Goal: Navigation & Orientation: Find specific page/section

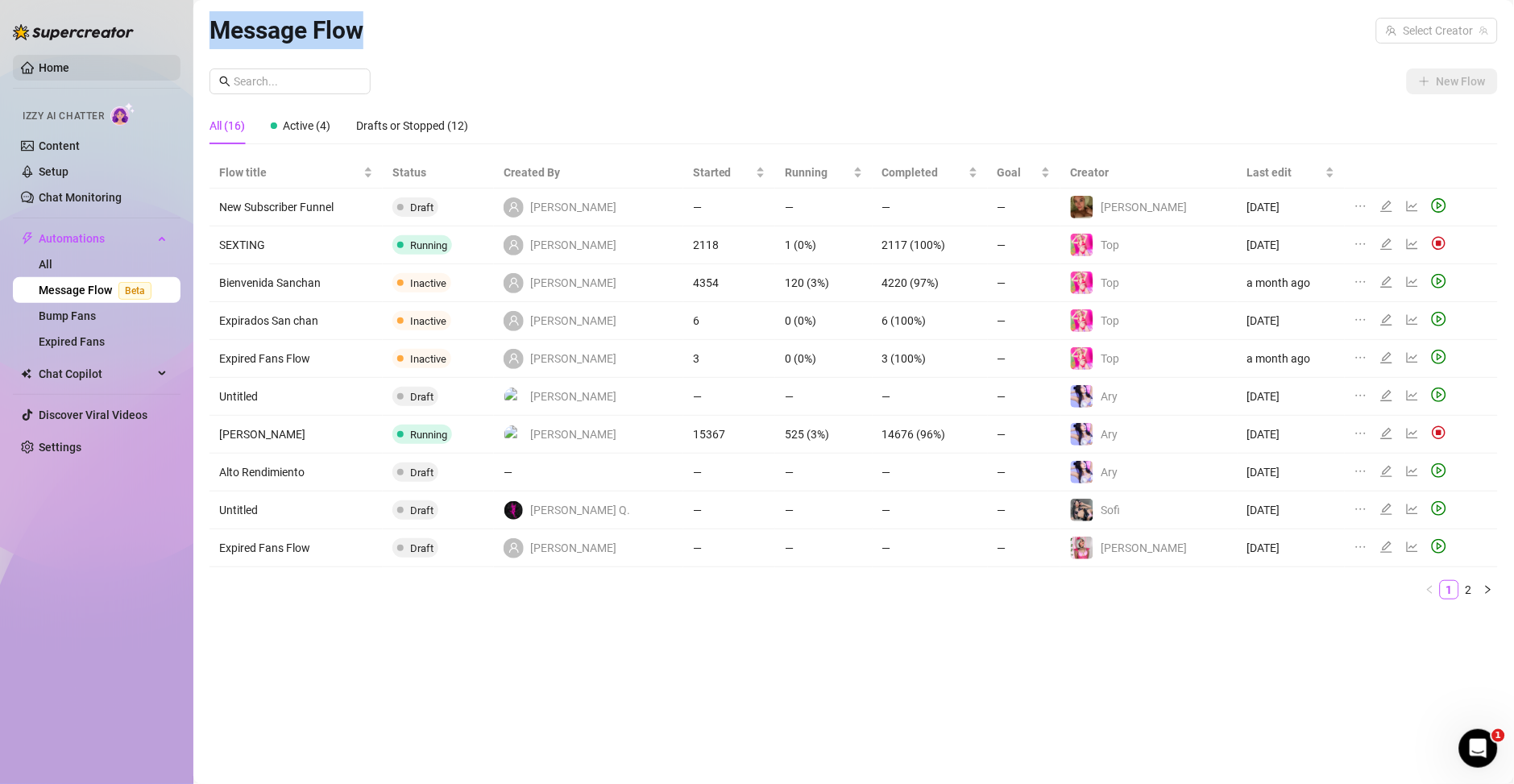
click at [43, 61] on link "Home" at bounding box center [54, 68] width 31 height 13
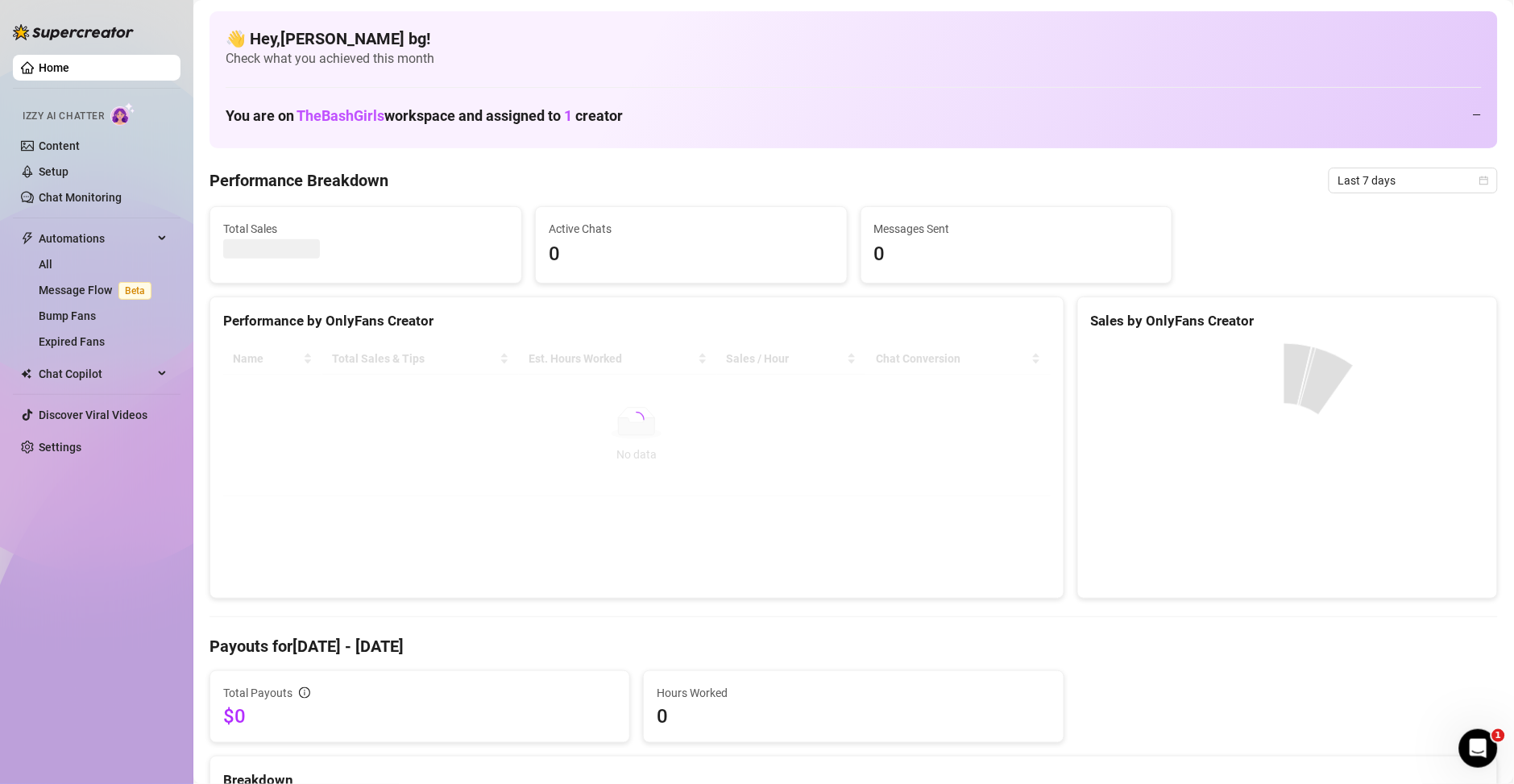
click at [47, 69] on link "Home" at bounding box center [54, 68] width 31 height 13
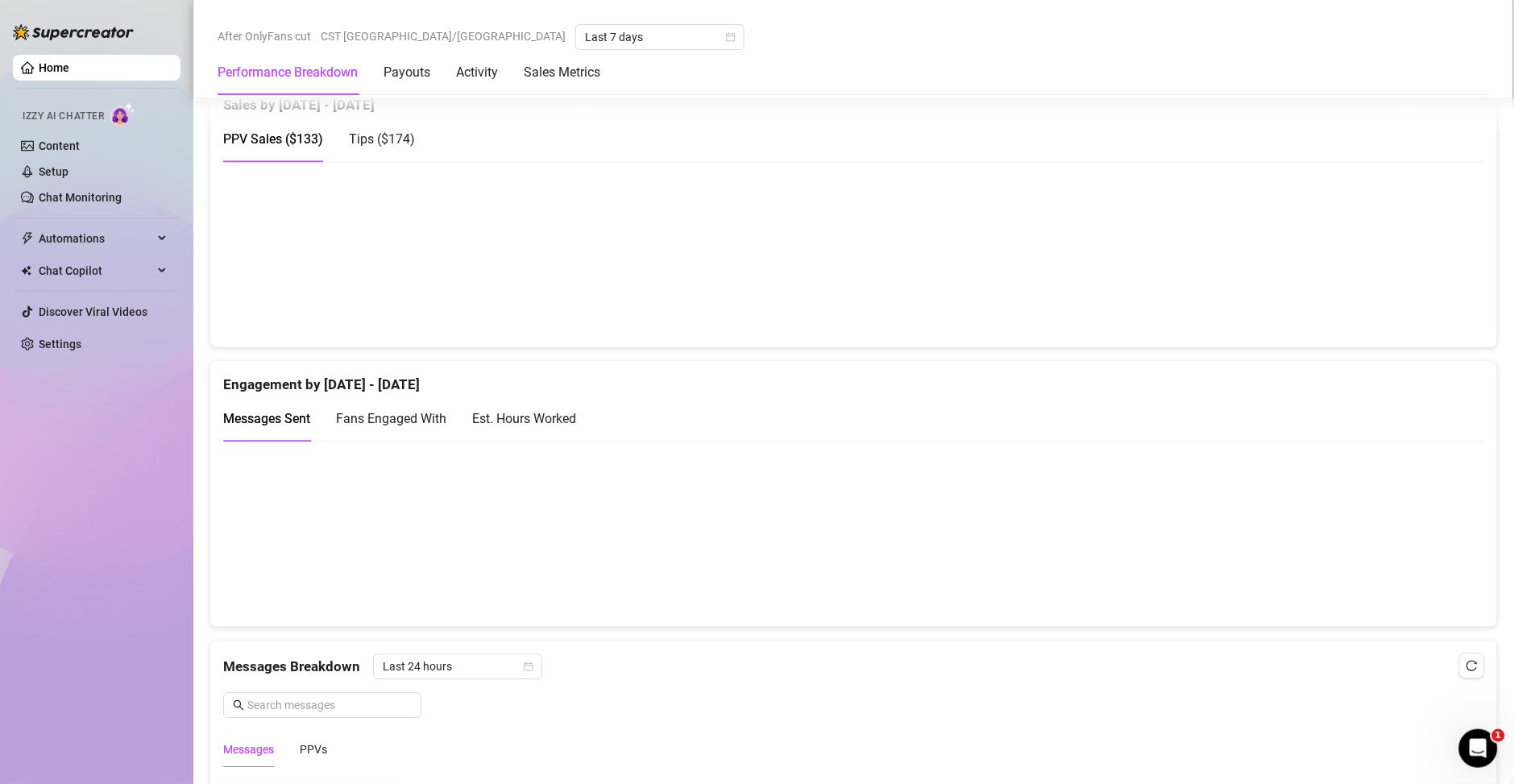
scroll to position [1010, 0]
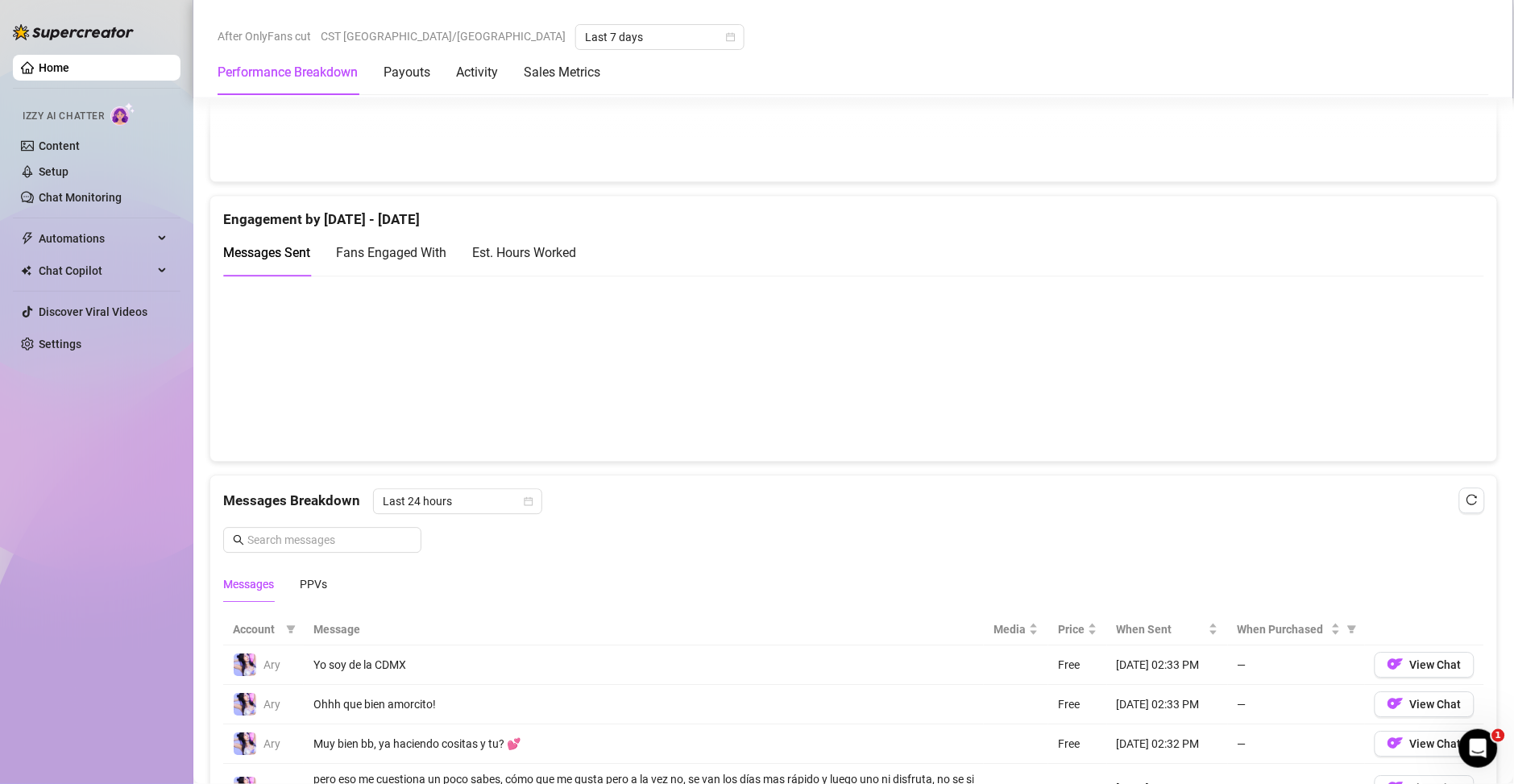
drag, startPoint x: 551, startPoint y: 247, endPoint x: 562, endPoint y: 248, distance: 11.0
click at [550, 248] on div "Est. Hours Worked" at bounding box center [525, 252] width 104 height 20
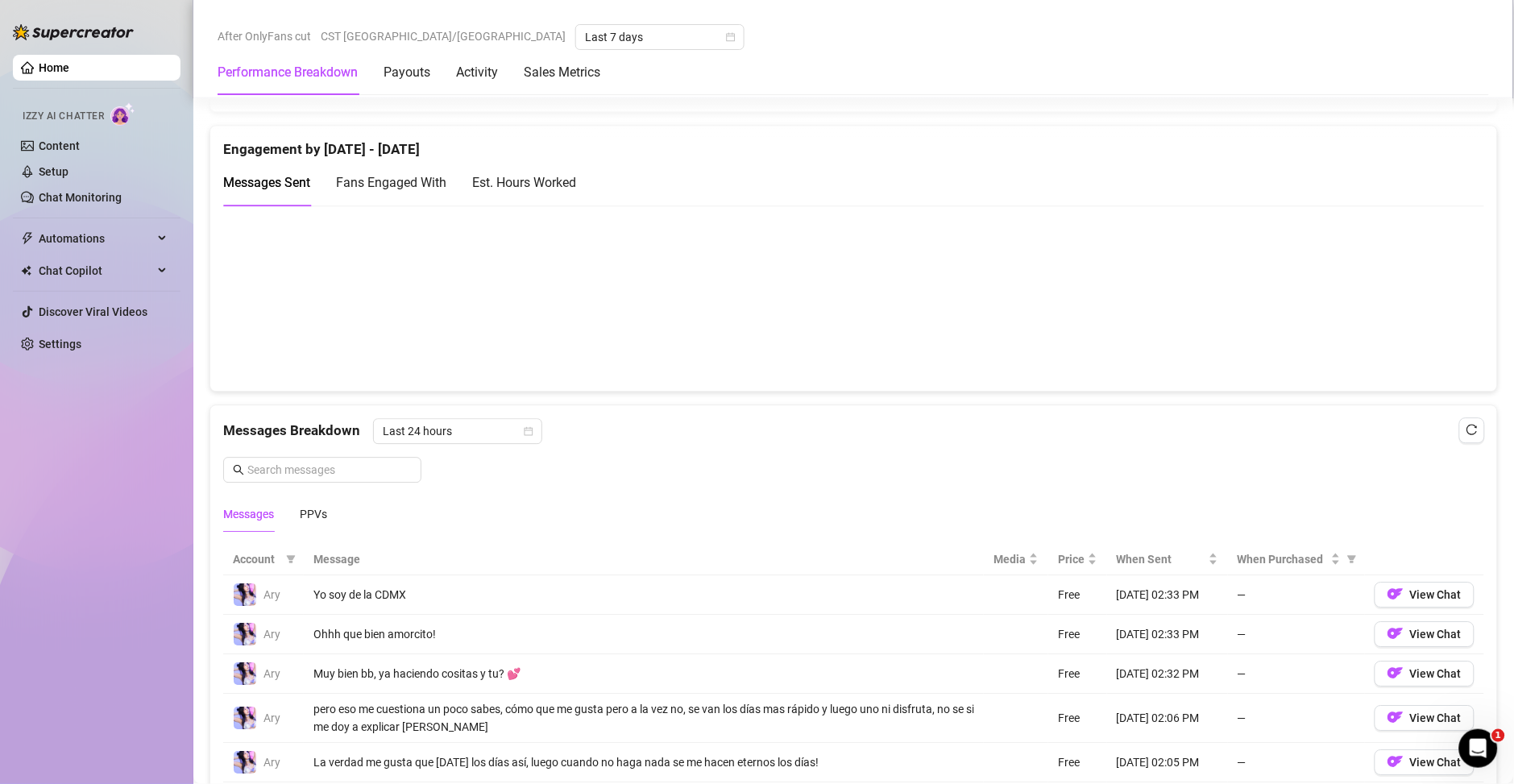
scroll to position [1136, 0]
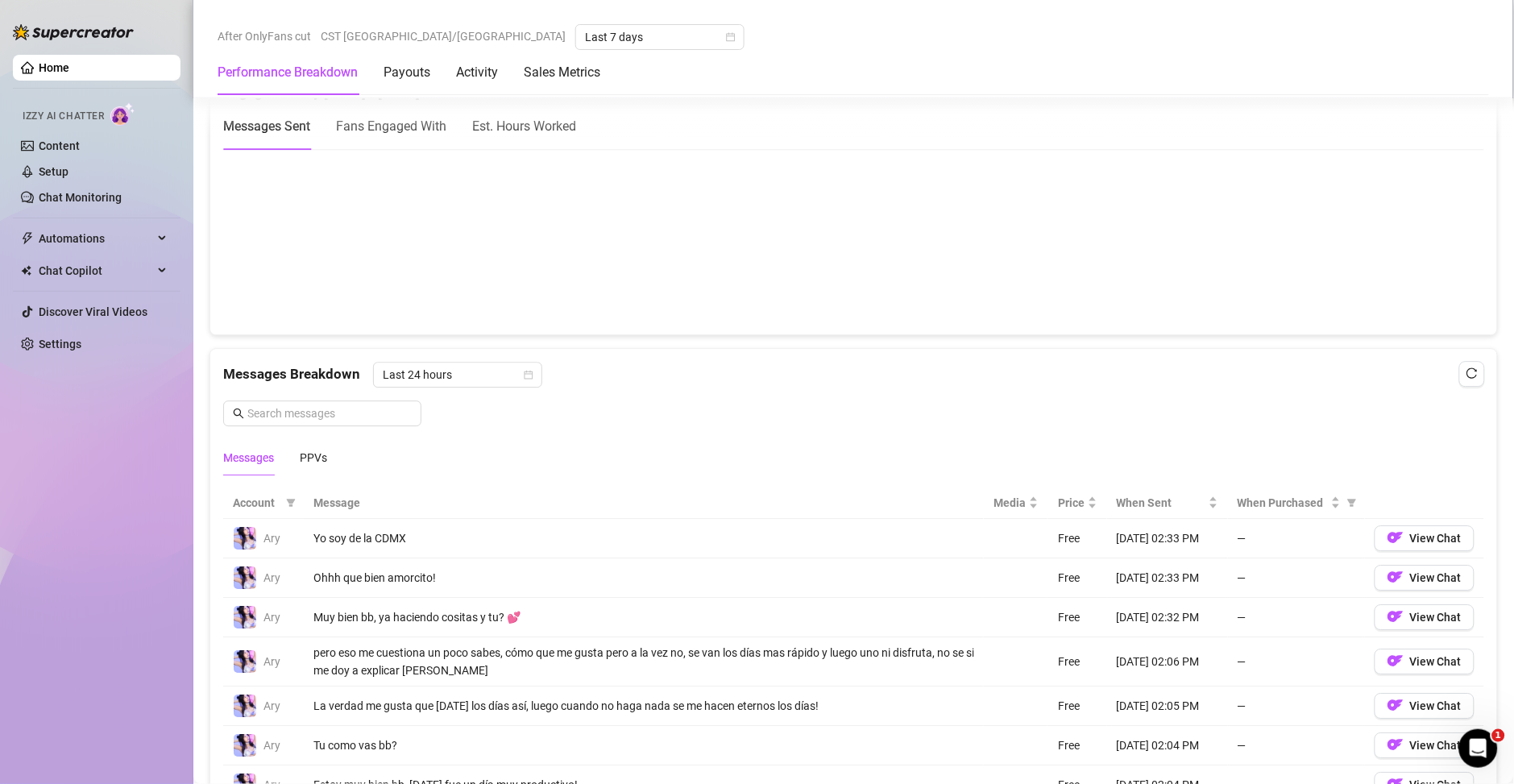
click at [535, 141] on div "Est. Hours Worked" at bounding box center [525, 126] width 104 height 46
